Goal: Task Accomplishment & Management: Manage account settings

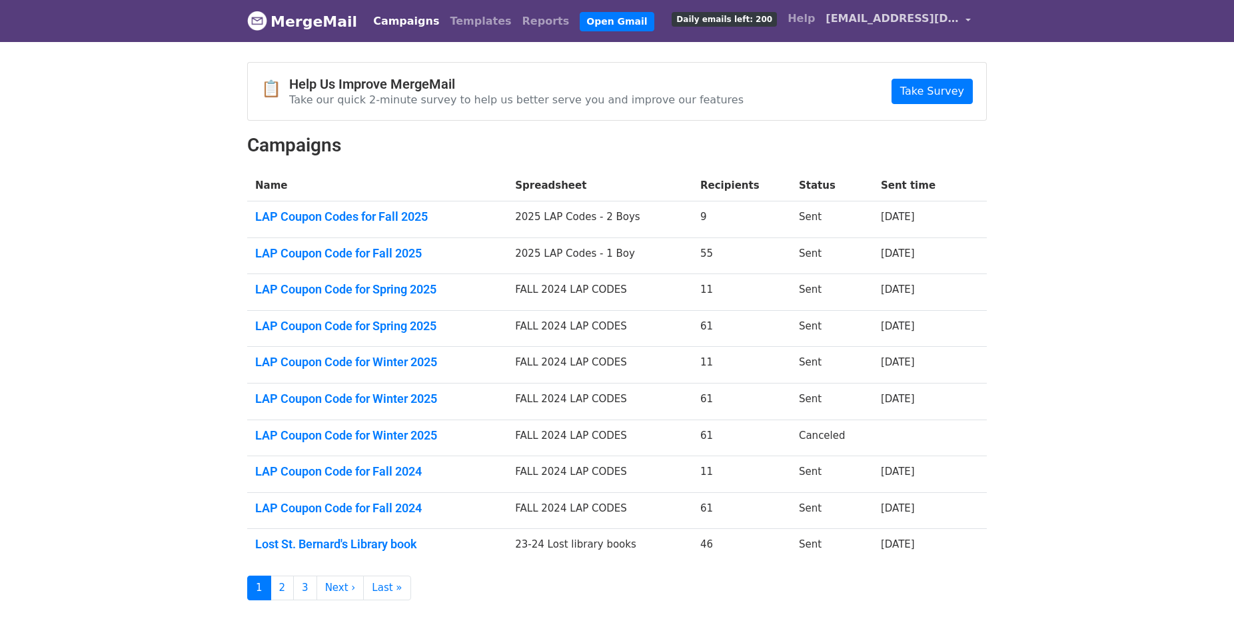
click at [889, 18] on span "[EMAIL_ADDRESS][DOMAIN_NAME]" at bounding box center [892, 19] width 133 height 16
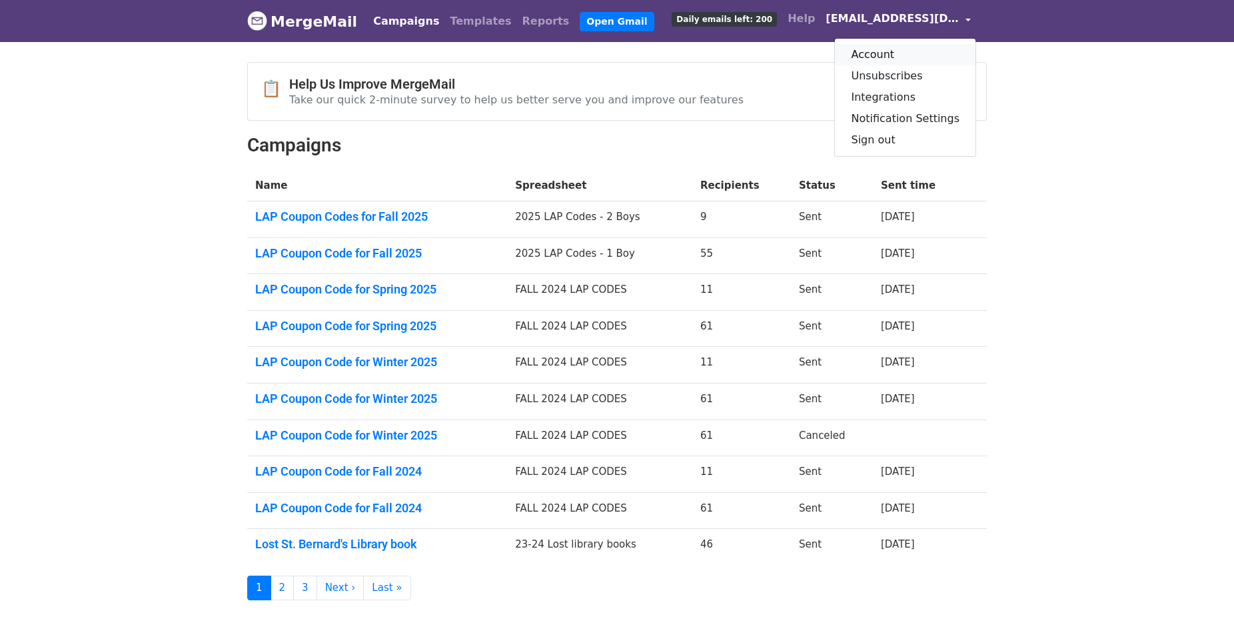
click at [888, 49] on link "Account" at bounding box center [905, 54] width 141 height 21
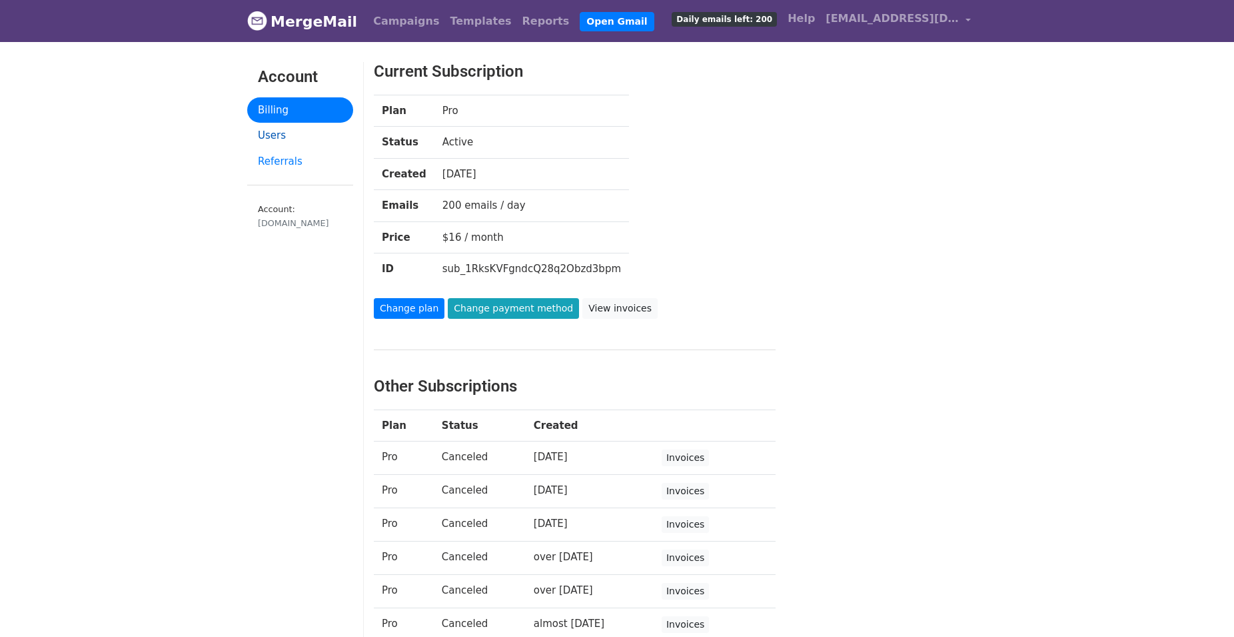
click at [271, 133] on link "Users" at bounding box center [300, 136] width 106 height 26
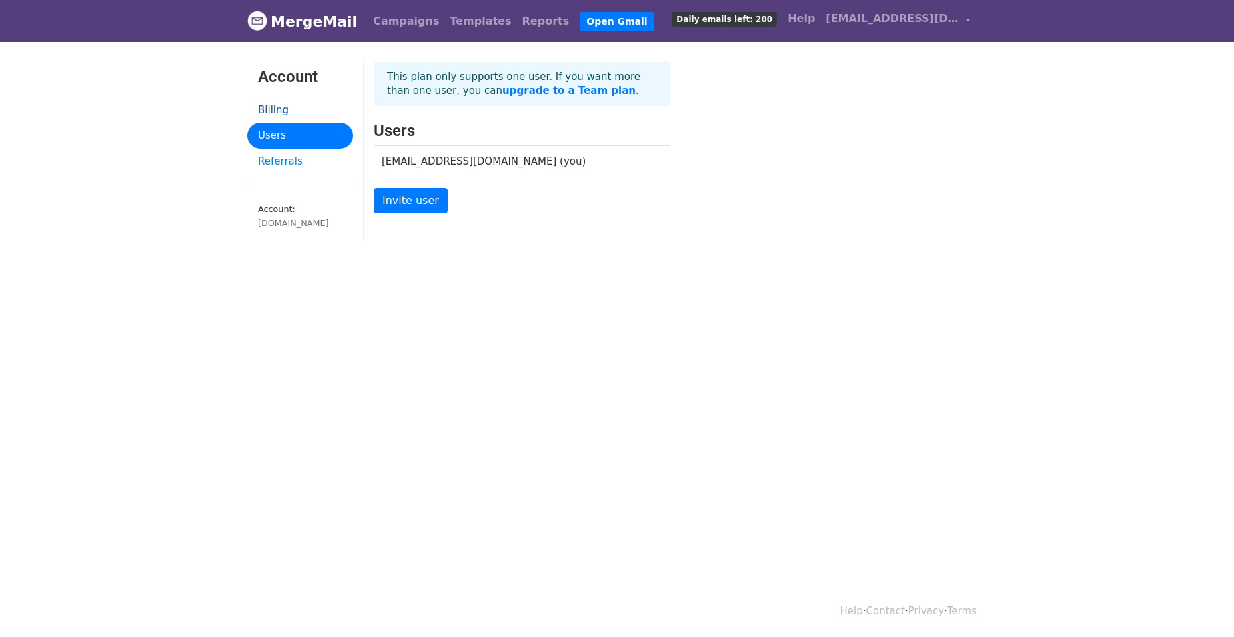
click at [291, 105] on link "Billing" at bounding box center [300, 110] width 106 height 26
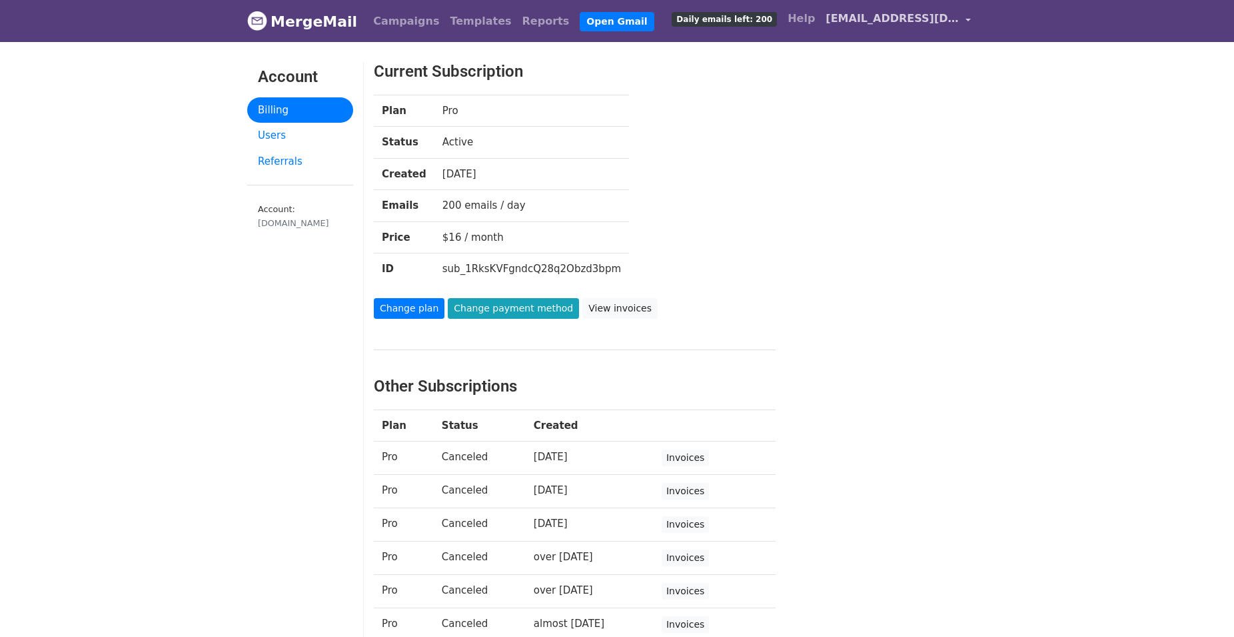
click at [950, 15] on span "[EMAIL_ADDRESS][DOMAIN_NAME]" at bounding box center [892, 19] width 133 height 16
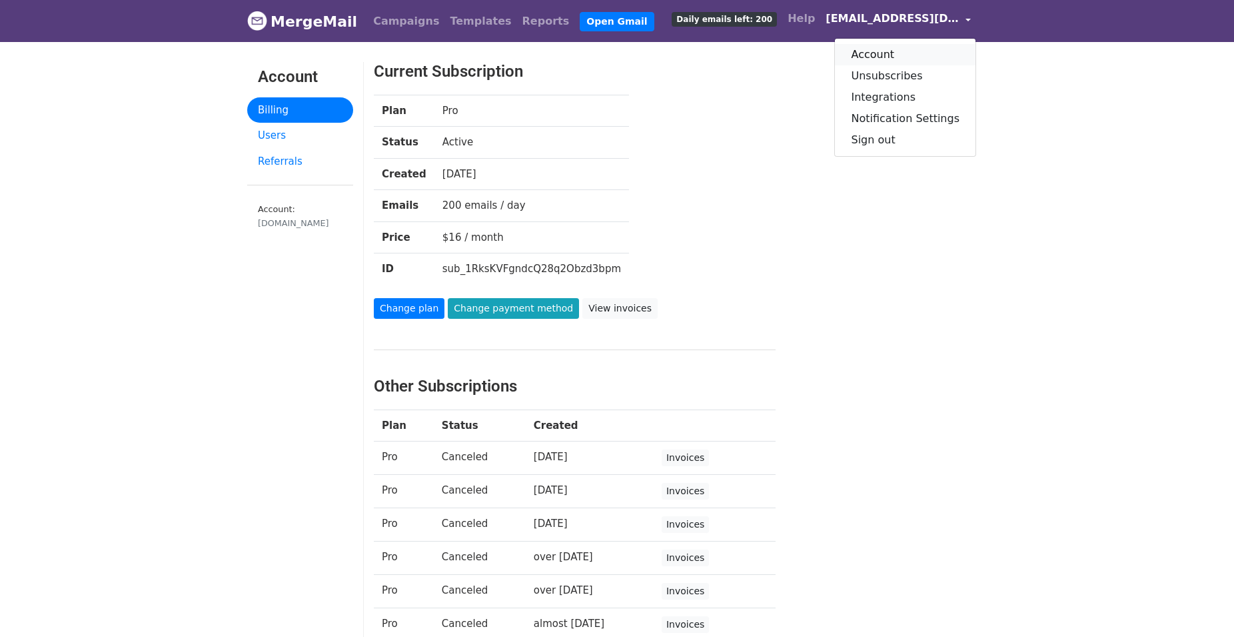
click at [889, 57] on link "Account" at bounding box center [905, 54] width 141 height 21
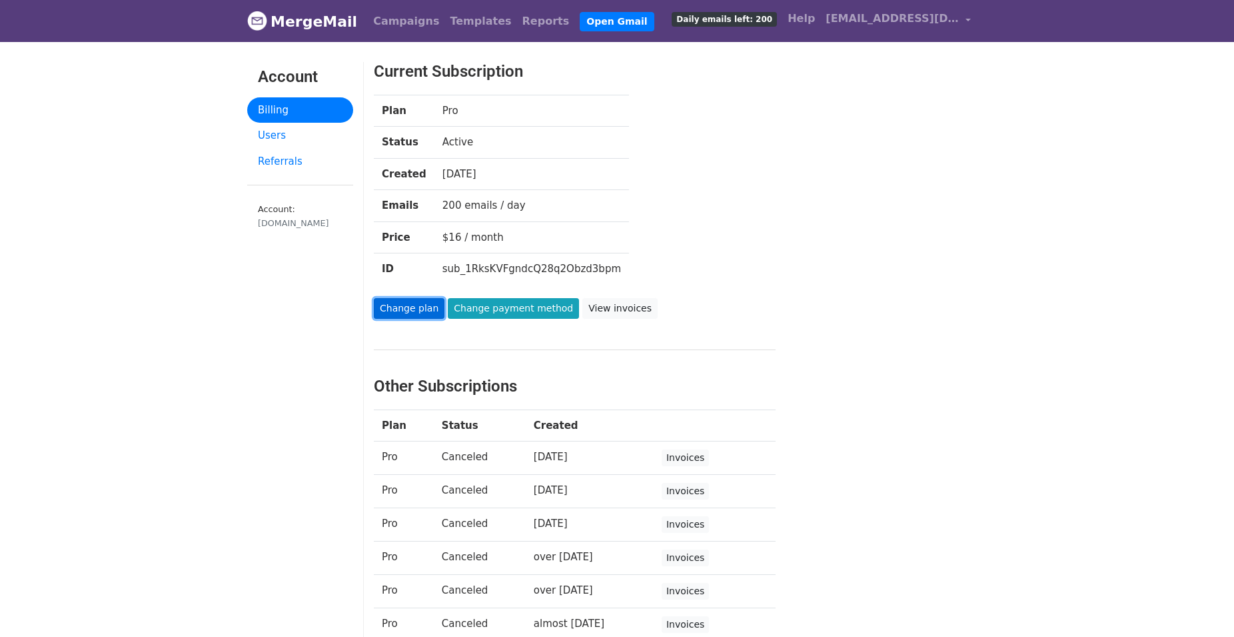
click at [404, 310] on link "Change plan" at bounding box center [409, 308] width 71 height 21
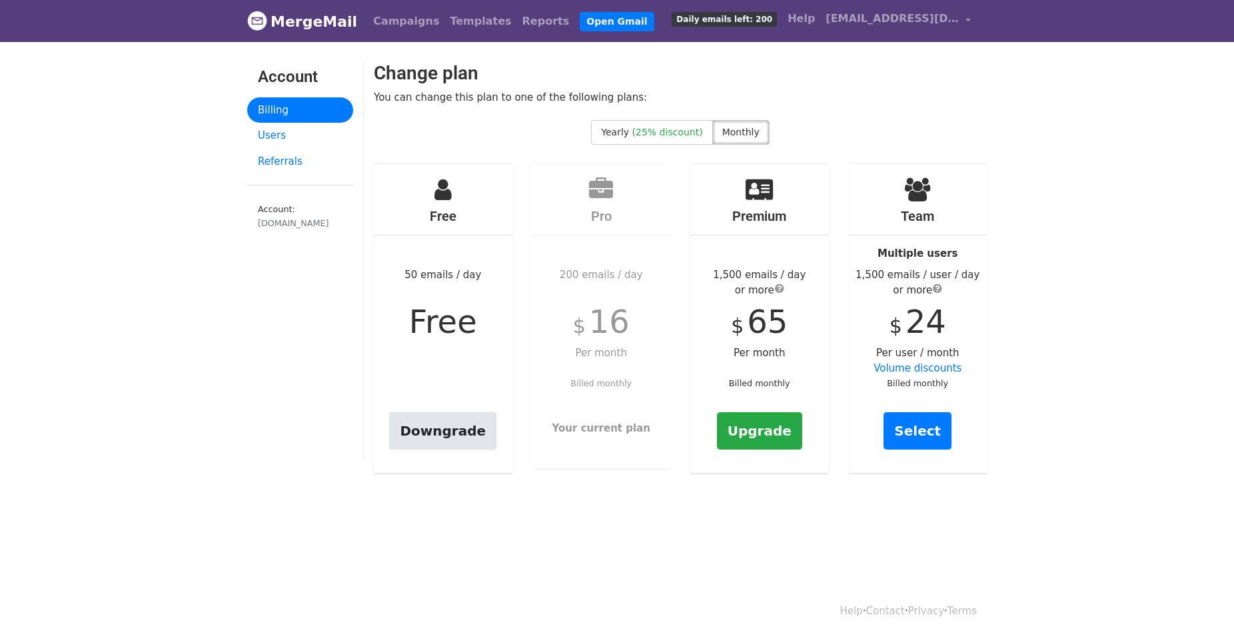
click at [433, 430] on link "Downgrade" at bounding box center [442, 430] width 107 height 37
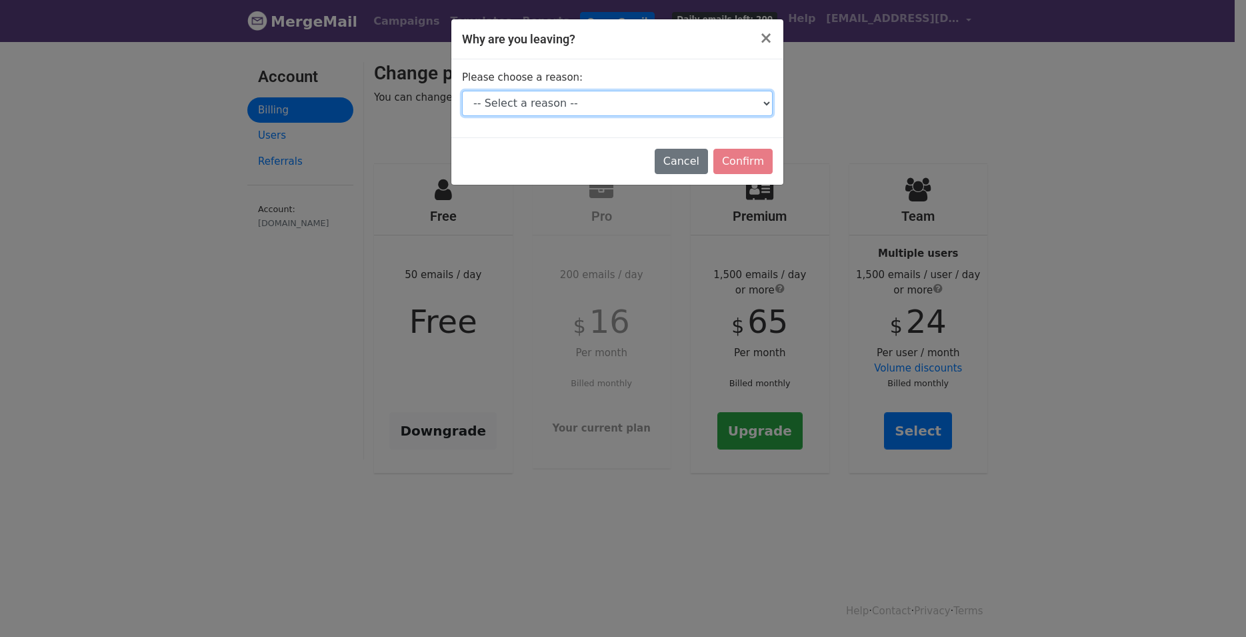
click at [462, 91] on select "-- Select a reason -- I don't send enough emails It's too expensive I had a tec…" at bounding box center [617, 103] width 311 height 25
select select "I don't send enough emails"
click option "I don't send enough emails" at bounding box center [0, 0] width 0 height 0
click at [747, 159] on input "Confirm" at bounding box center [742, 161] width 59 height 25
